Goal: Information Seeking & Learning: Learn about a topic

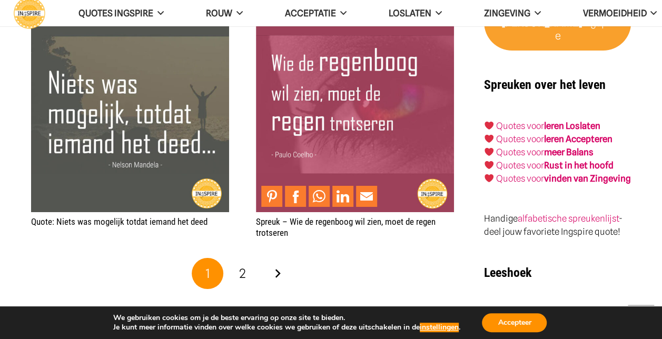
scroll to position [1949, 0]
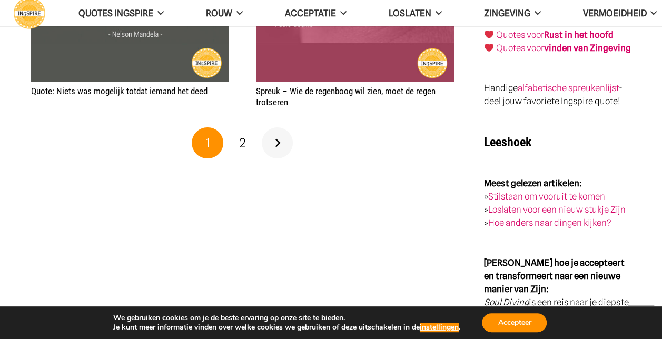
click at [278, 140] on link "Volgende" at bounding box center [278, 143] width 32 height 32
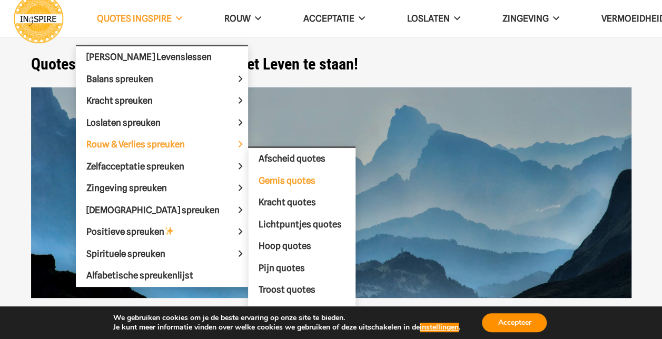
click at [259, 180] on span "Gemis quotes" at bounding box center [287, 180] width 57 height 11
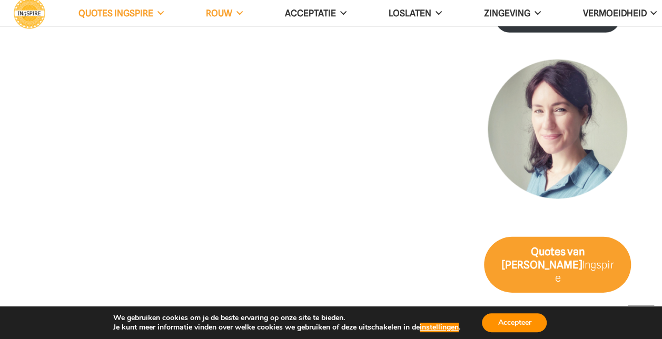
scroll to position [1475, 0]
